Goal: Transaction & Acquisition: Subscribe to service/newsletter

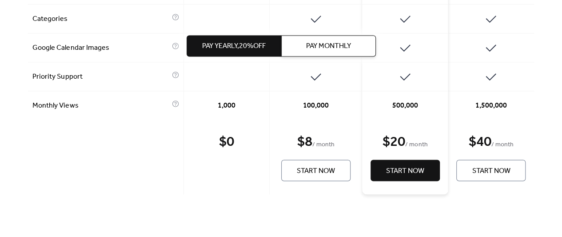
scroll to position [1494, 0]
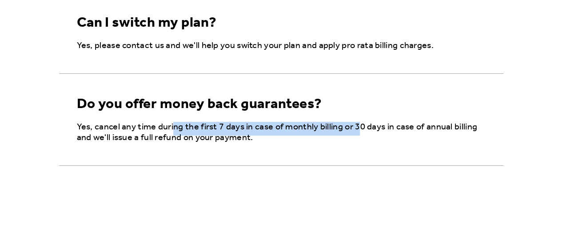
drag, startPoint x: 171, startPoint y: 121, endPoint x: 359, endPoint y: 126, distance: 187.4
click at [359, 126] on p "Yes, cancel any time during the first 7 days in case of monthly billing or 30 d…" at bounding box center [283, 132] width 412 height 21
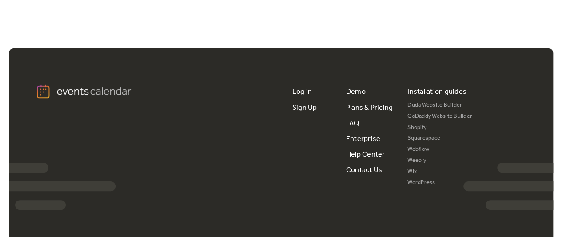
scroll to position [1762, 0]
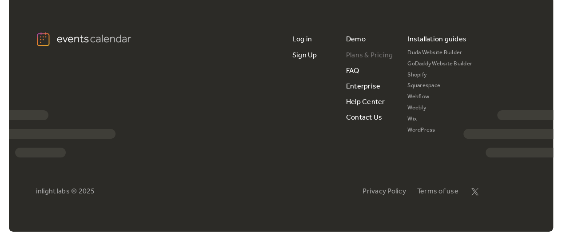
click at [359, 49] on link "Plans & Pricing" at bounding box center [369, 56] width 47 height 16
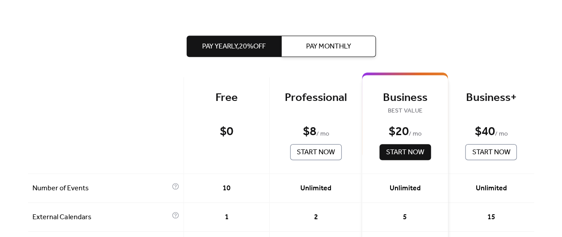
scroll to position [182, 0]
click at [345, 48] on span "Pay Monthly" at bounding box center [328, 46] width 45 height 11
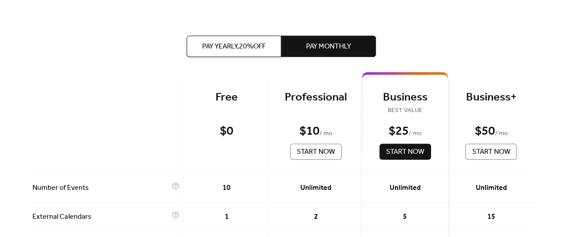
click at [233, 41] on span "Pay Yearly, 20% off" at bounding box center [233, 46] width 63 height 11
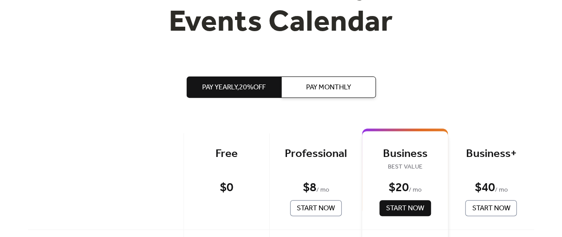
scroll to position [0, 0]
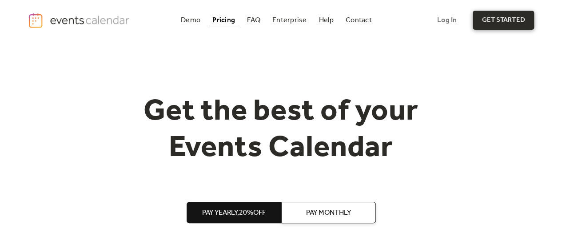
click at [494, 20] on link "get started" at bounding box center [502, 20] width 61 height 19
